Goal: Navigation & Orientation: Find specific page/section

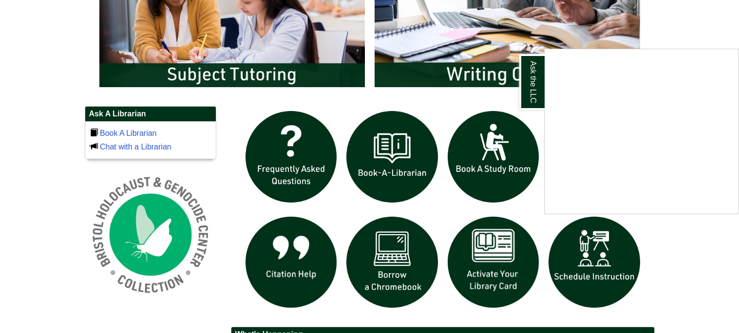
scroll to position [594, 0]
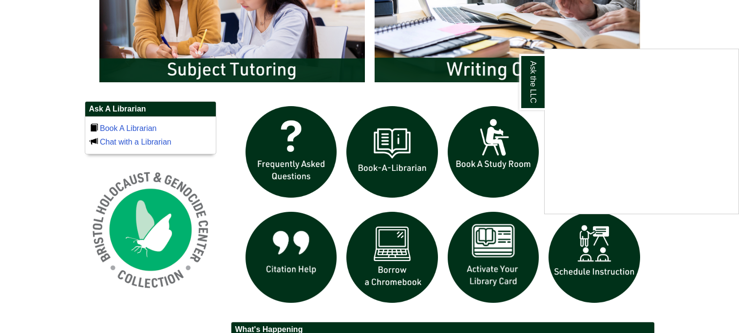
click at [709, 274] on div "Ask the LLC" at bounding box center [369, 166] width 739 height 333
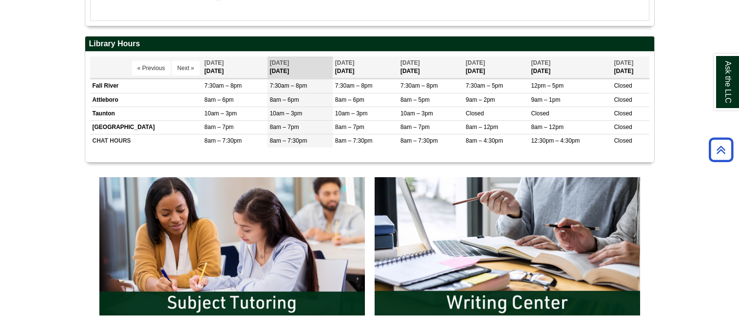
scroll to position [0, 0]
